Goal: Task Accomplishment & Management: Manage account settings

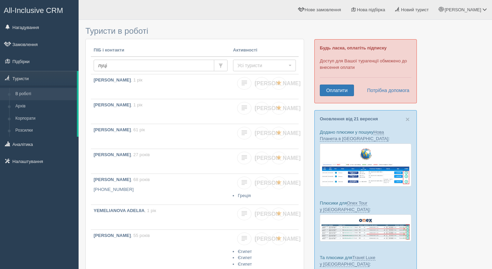
type input "луців"
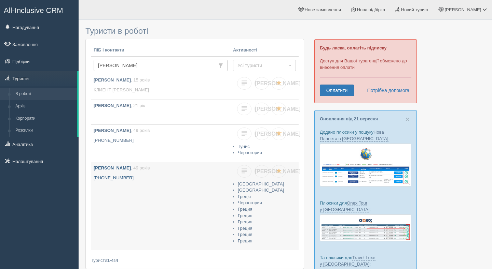
click at [128, 183] on link "ЛУЦІВ ВІКТОРІЯ , 49 років +380 67 177 1757" at bounding box center [160, 207] width 139 height 88
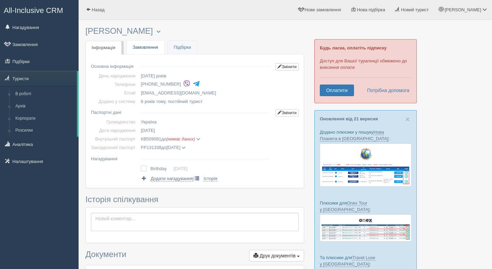
click at [142, 46] on link "Замовлення" at bounding box center [146, 48] width 38 height 14
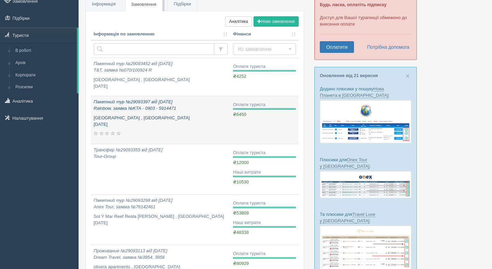
scroll to position [47, 0]
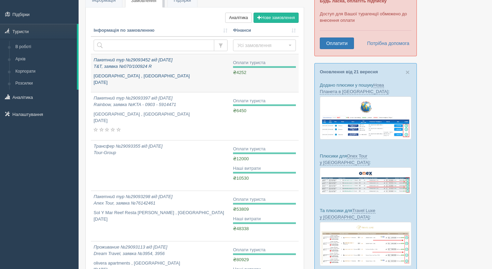
click at [166, 73] on p "Porto Belissario Hotel , Греція вересень 2024" at bounding box center [161, 79] width 134 height 13
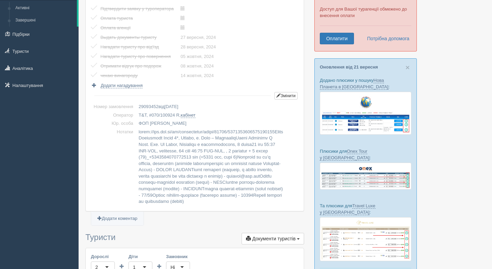
scroll to position [52, 0]
drag, startPoint x: 267, startPoint y: 203, endPoint x: 199, endPoint y: 202, distance: 68.0
click at [199, 202] on td at bounding box center [229, 167] width 186 height 78
copy td "Оплата карткою за посиланням"
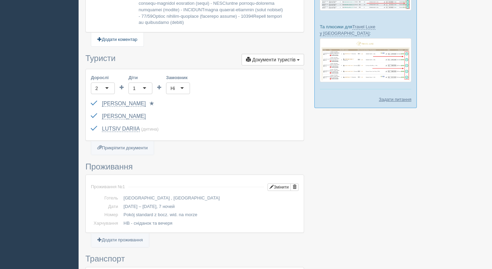
scroll to position [0, 0]
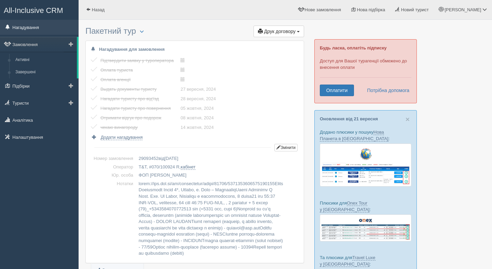
click at [23, 27] on link "Нагадування" at bounding box center [39, 27] width 79 height 15
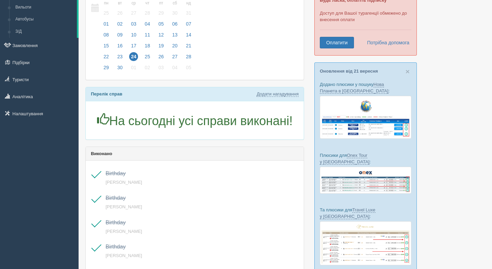
scroll to position [16, 0]
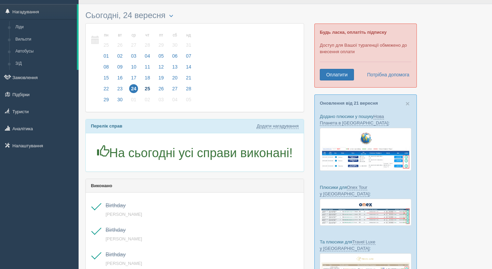
click at [150, 90] on span "25" at bounding box center [147, 88] width 9 height 9
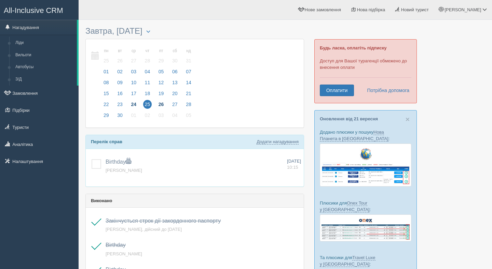
click at [163, 101] on span "26" at bounding box center [161, 104] width 9 height 9
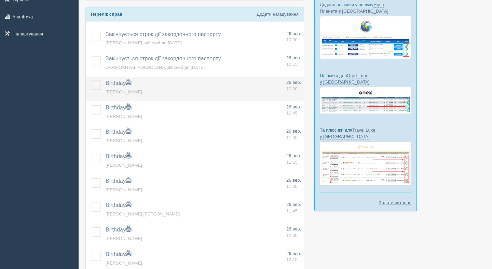
scroll to position [34, 0]
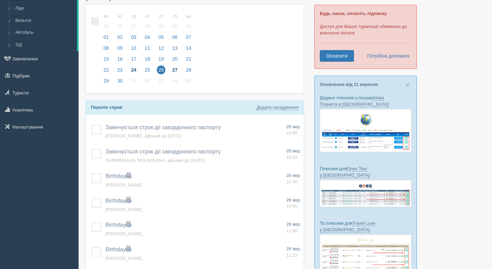
click at [175, 68] on span "27" at bounding box center [174, 70] width 9 height 9
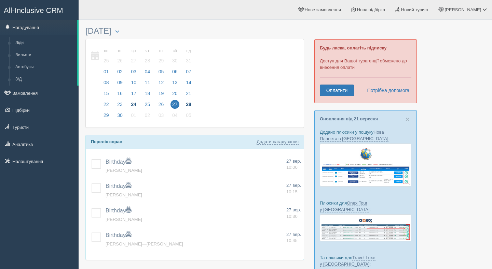
click at [192, 107] on span "28" at bounding box center [188, 104] width 9 height 9
click at [108, 115] on span "29" at bounding box center [106, 115] width 9 height 9
click at [115, 117] on link "30" at bounding box center [119, 117] width 13 height 11
click at [38, 11] on span "All-Inclusive CRM" at bounding box center [33, 10] width 59 height 9
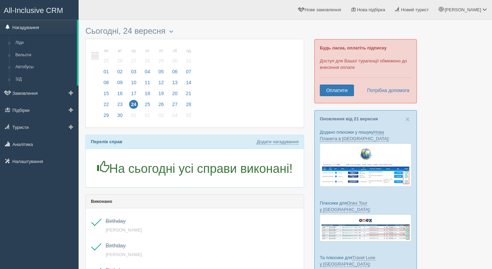
click at [38, 27] on link "Нагадування" at bounding box center [38, 27] width 77 height 15
